Goal: Task Accomplishment & Management: Use online tool/utility

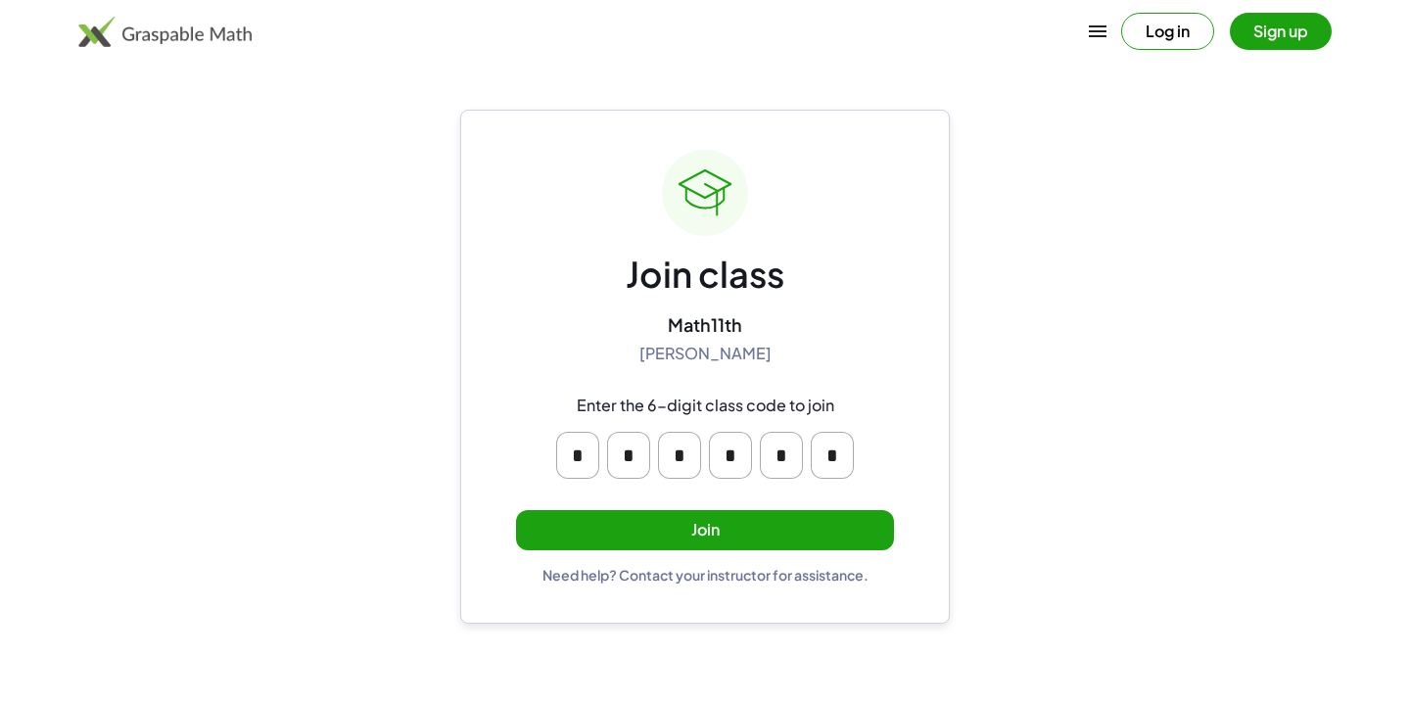
click at [722, 523] on button "Join" at bounding box center [705, 530] width 378 height 40
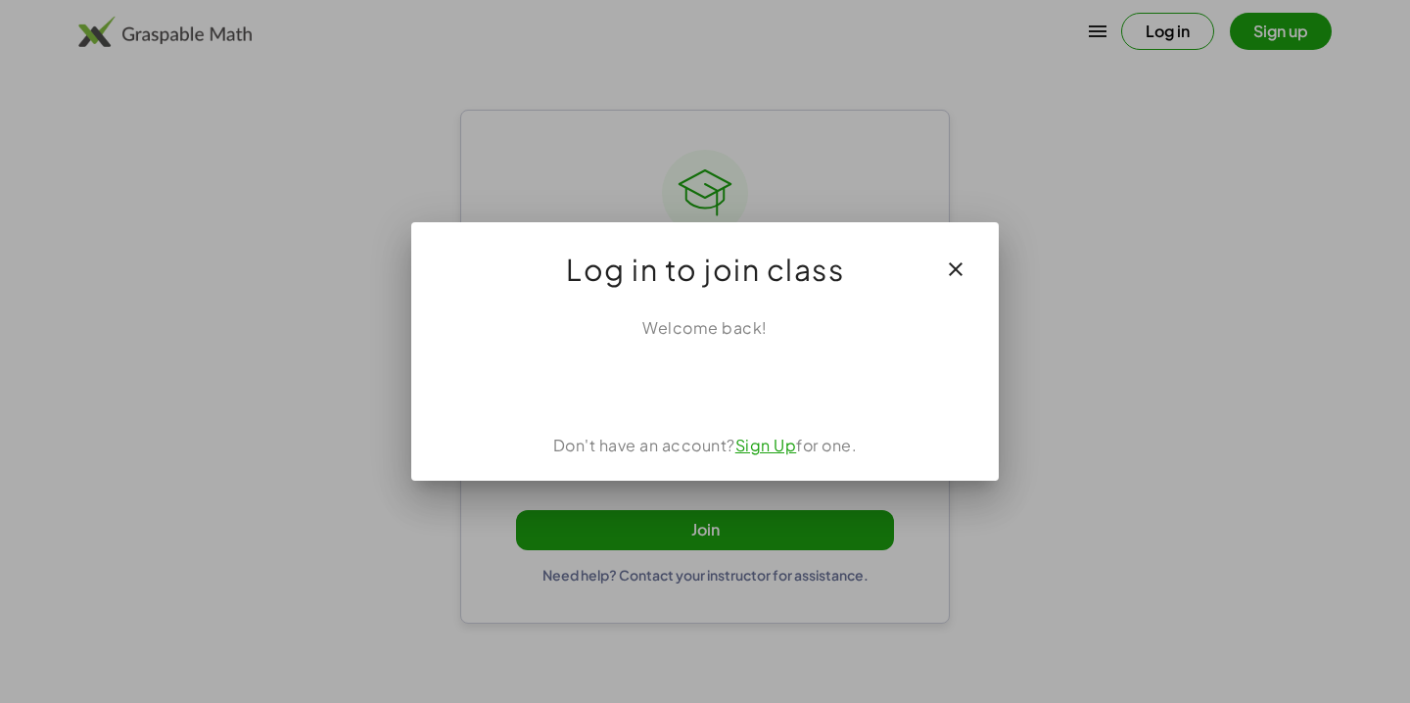
click at [736, 384] on div "Acceder con Google. Se abre en una pestaña nueva" at bounding box center [705, 382] width 187 height 43
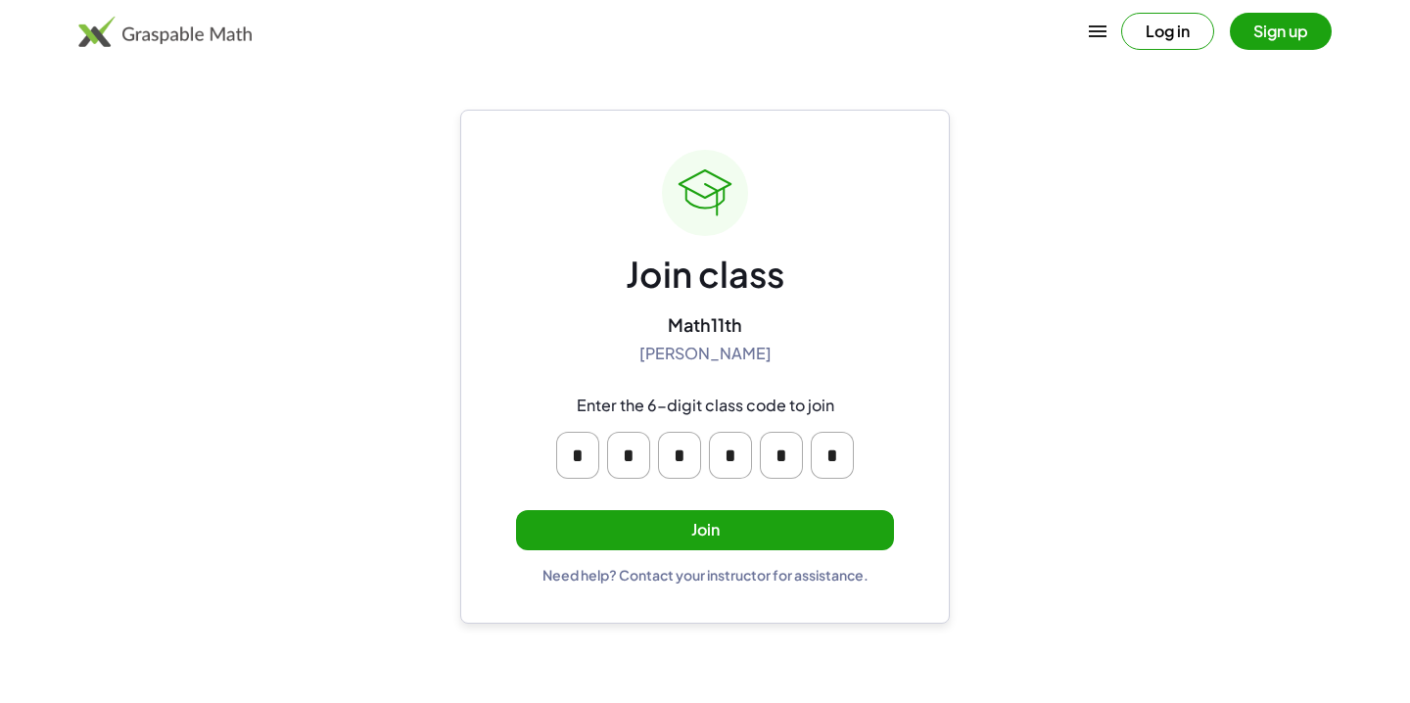
click at [709, 528] on button "Join" at bounding box center [705, 530] width 378 height 40
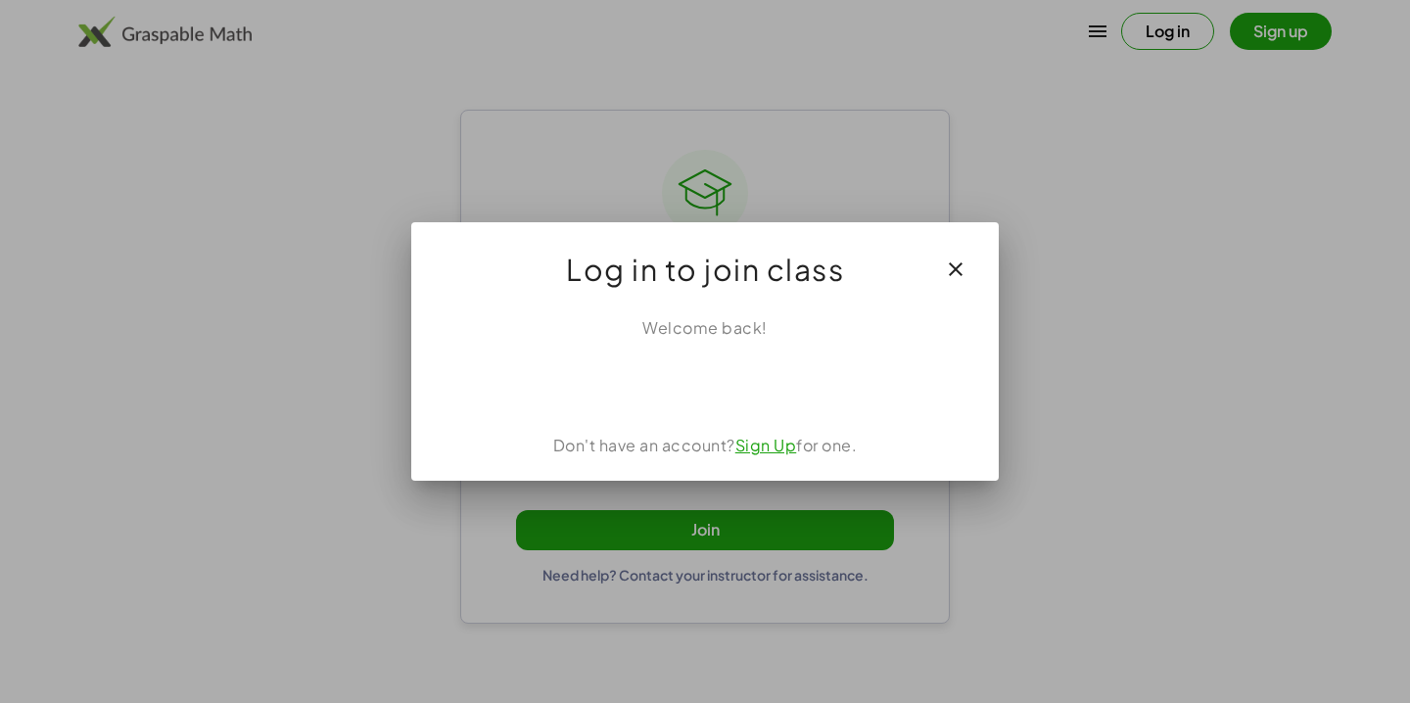
click at [740, 391] on div "Acceder con Google. Se abre en una pestaña nueva" at bounding box center [705, 382] width 187 height 43
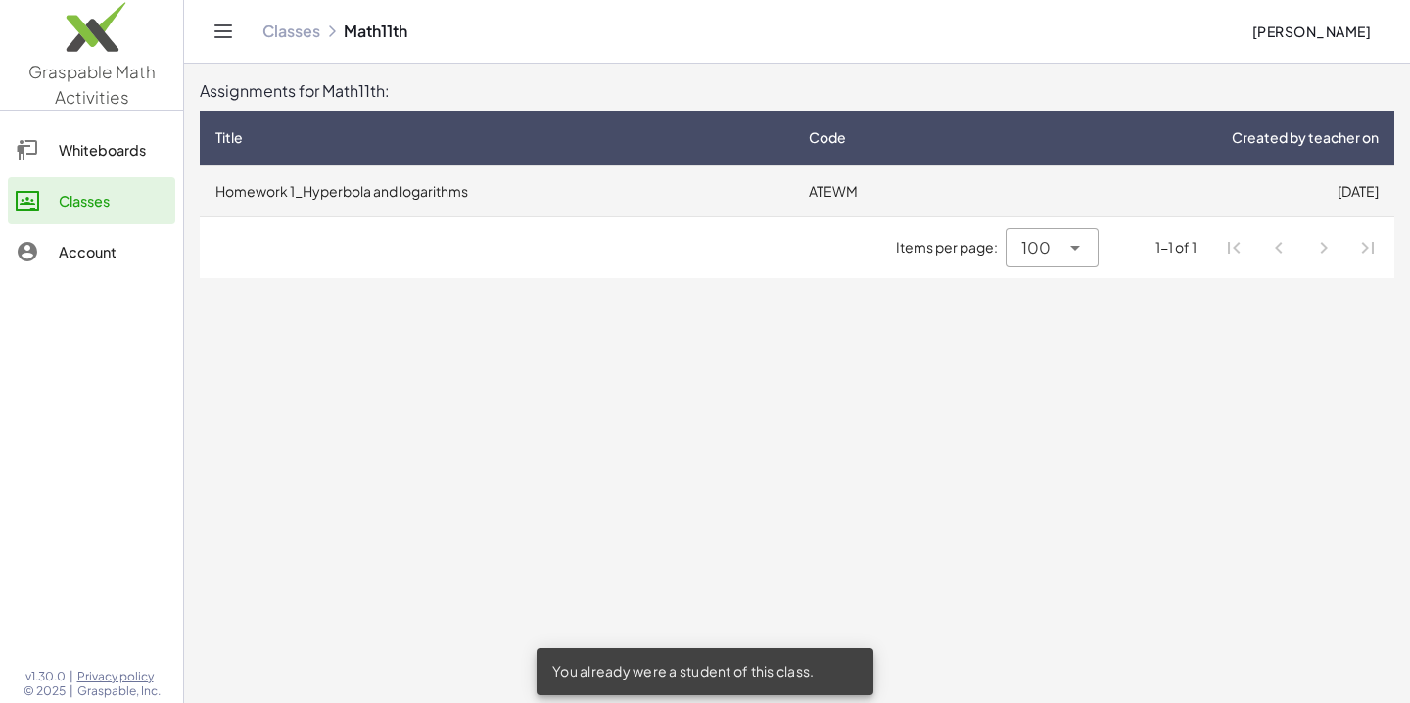
click at [1211, 183] on td "[DATE]" at bounding box center [1186, 190] width 415 height 51
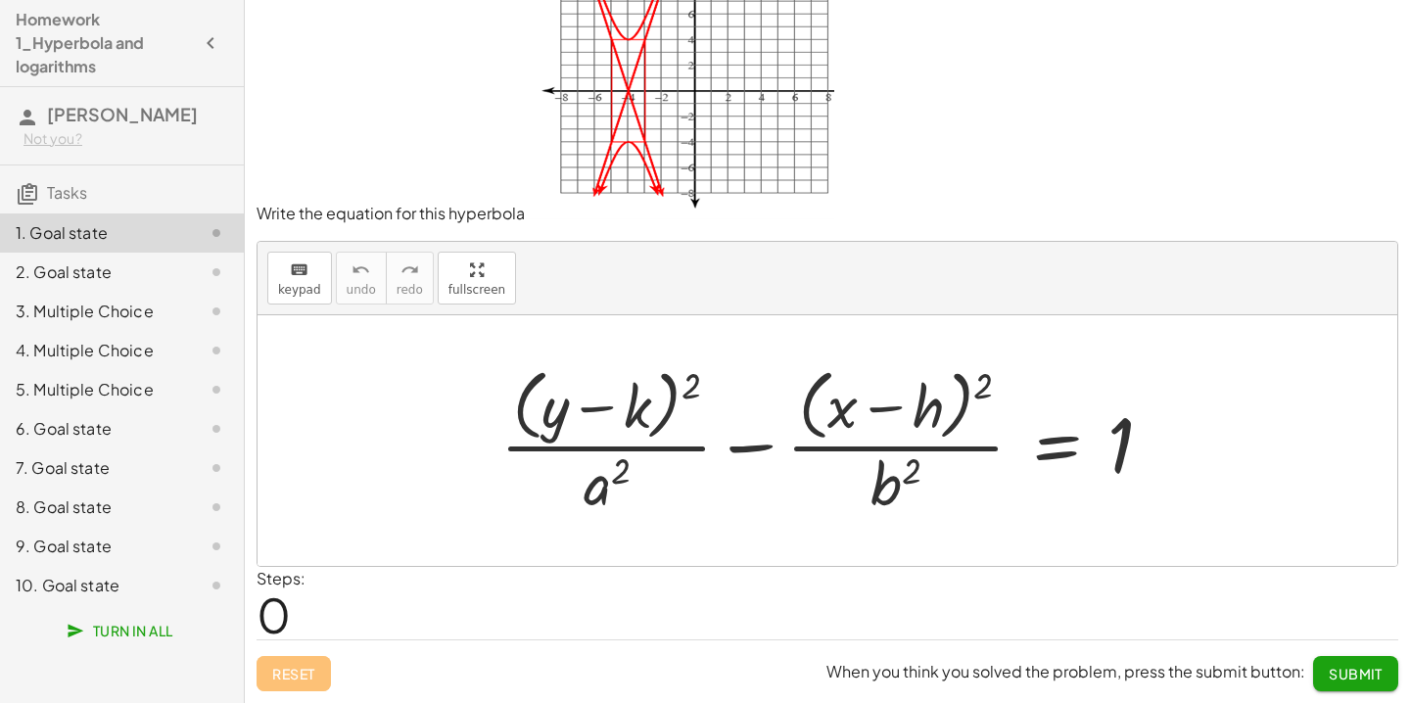
scroll to position [40, 0]
click at [640, 419] on div at bounding box center [835, 441] width 688 height 160
click at [312, 260] on div "keyboard" at bounding box center [299, 271] width 43 height 24
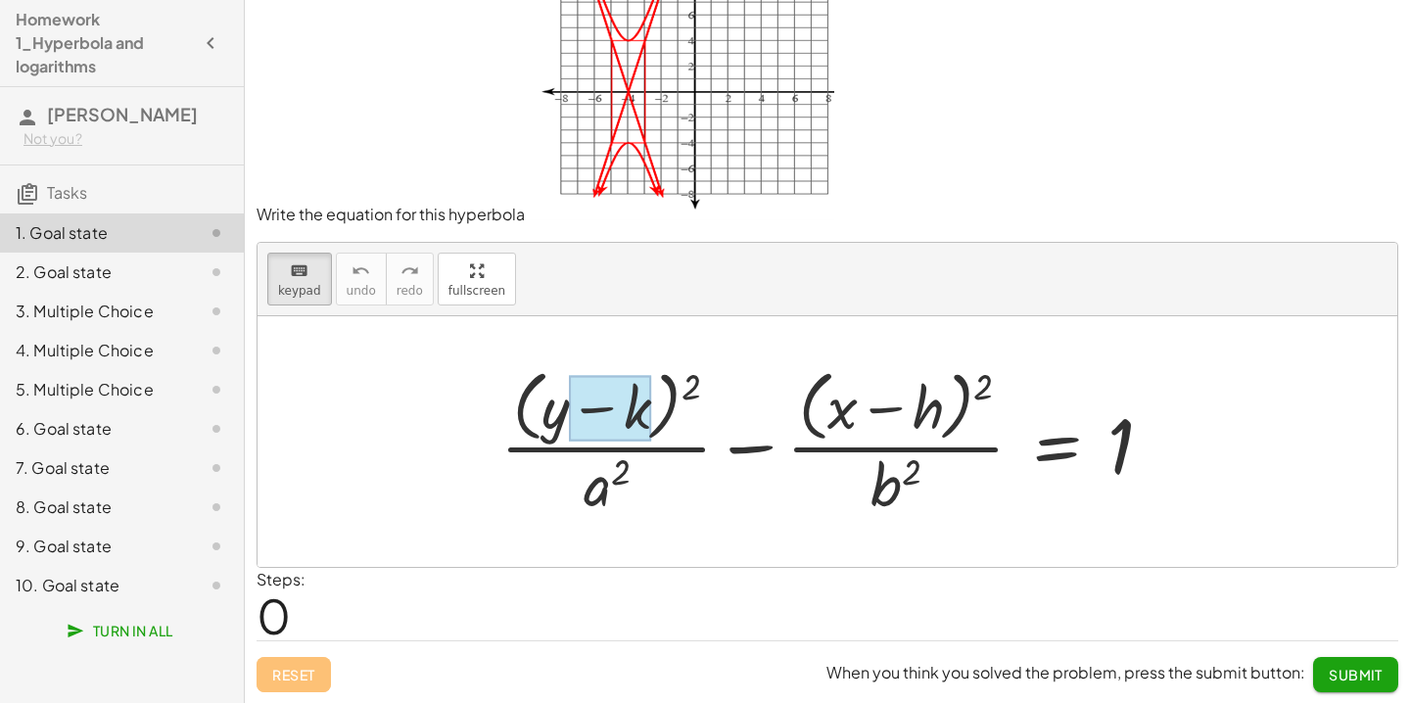
click at [650, 420] on div at bounding box center [610, 409] width 82 height 66
